Goal: Transaction & Acquisition: Purchase product/service

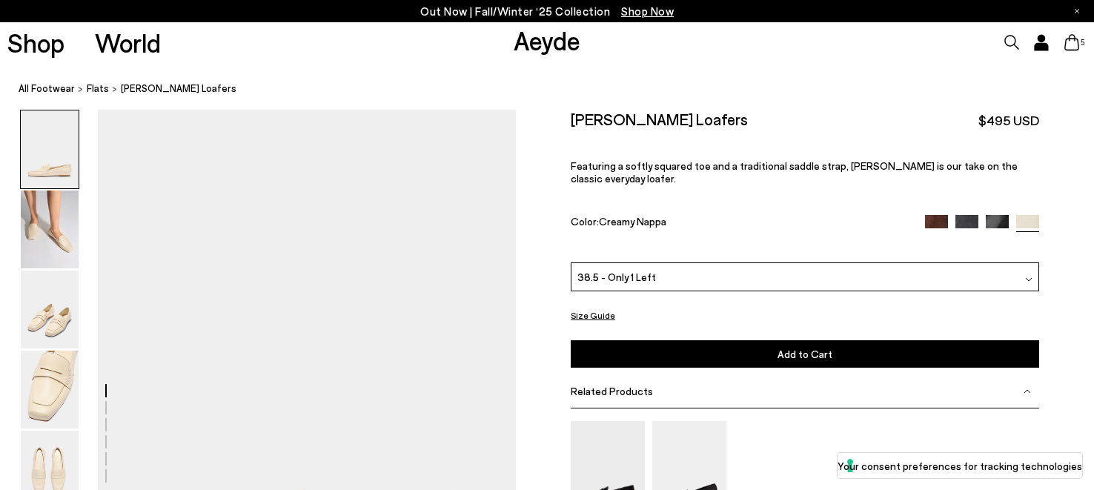
click at [1072, 42] on icon at bounding box center [1072, 42] width 15 height 16
